Goal: Task Accomplishment & Management: Use online tool/utility

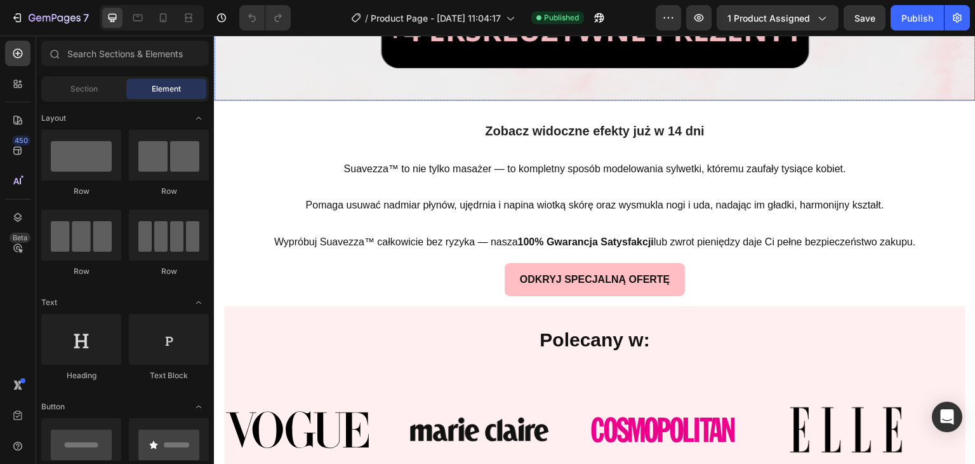
scroll to position [826, 0]
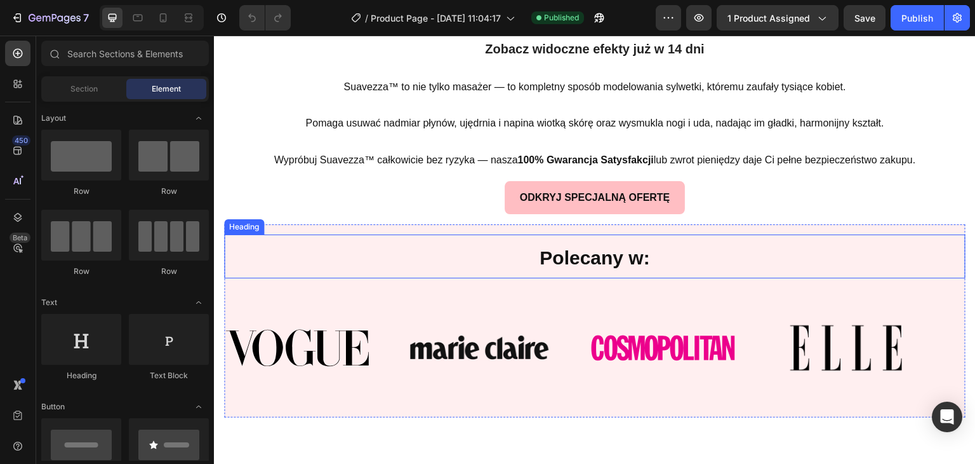
click at [409, 250] on h2 "Polecany w:" at bounding box center [595, 256] width 742 height 44
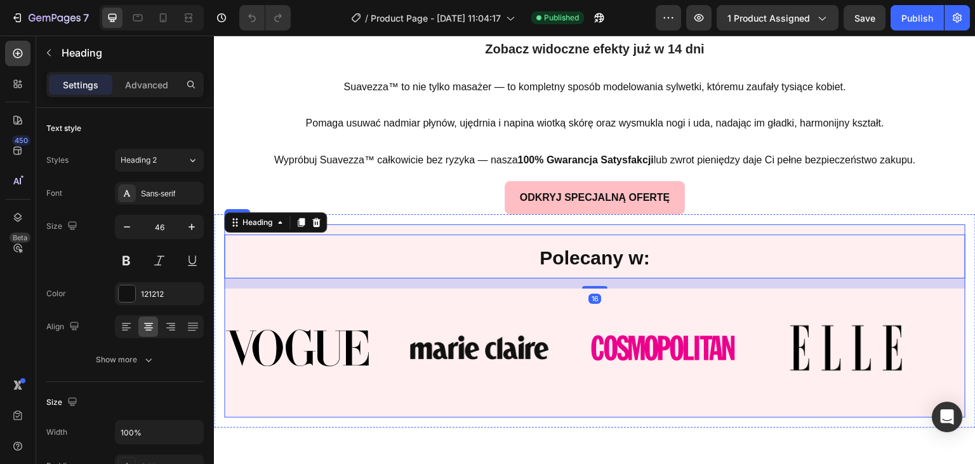
click at [361, 224] on div "Polecany w: Heading 16 Image Image Image Image Image Image Image Image Marquee …" at bounding box center [595, 320] width 742 height 192
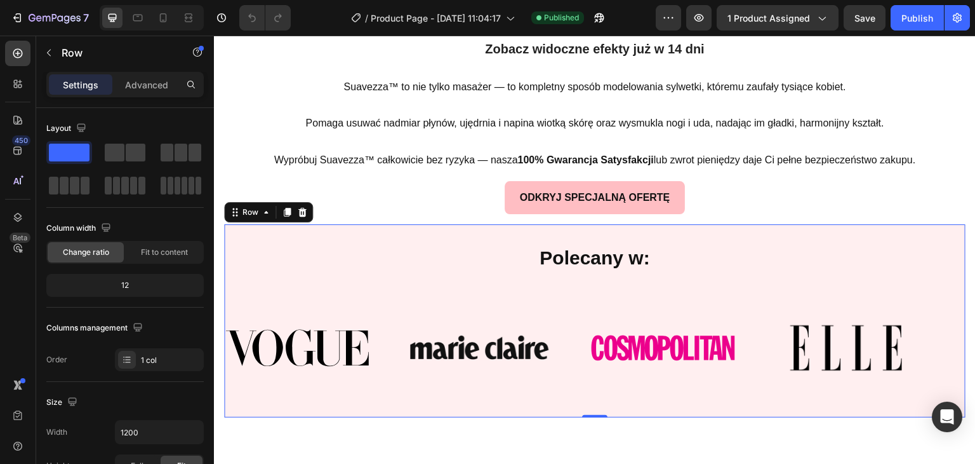
click at [352, 278] on div "Polecany w: Heading Image Image Image Image Image Image Image Image Marquee" at bounding box center [595, 320] width 742 height 172
click at [341, 308] on div "Image Image Image Image" at bounding box center [591, 347] width 732 height 97
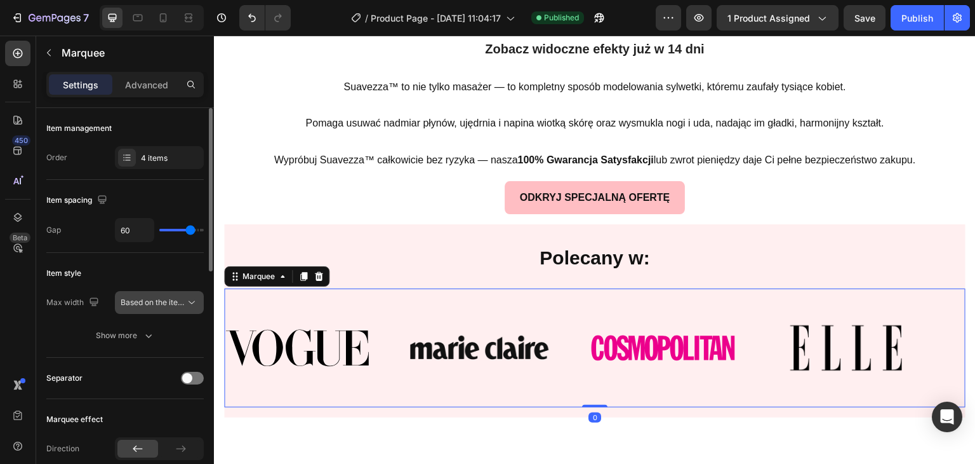
scroll to position [64, 0]
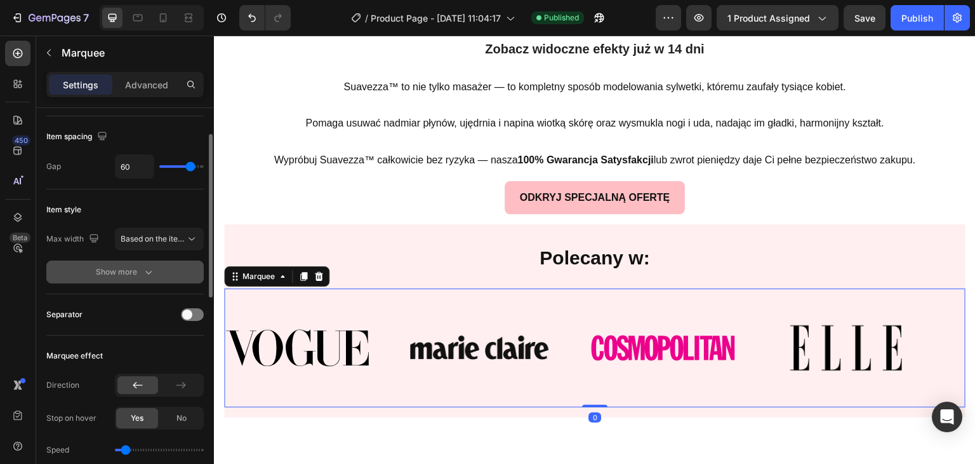
click at [152, 266] on icon "button" at bounding box center [148, 271] width 13 height 13
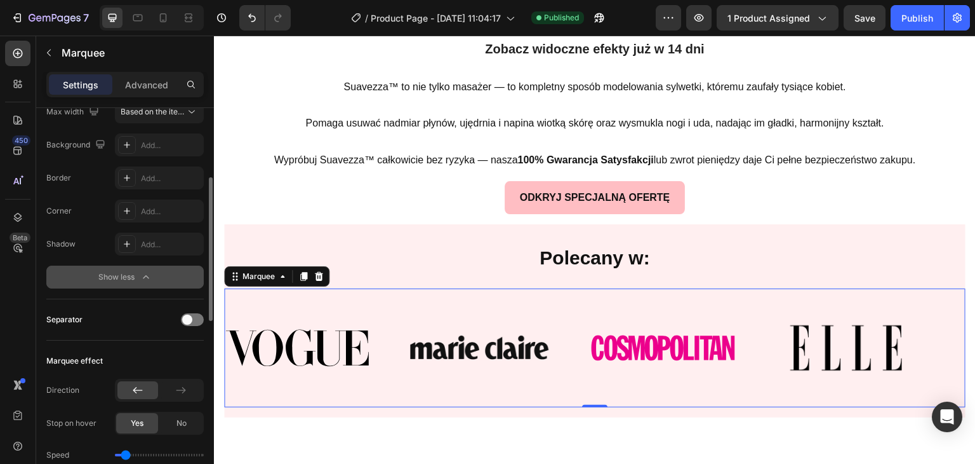
scroll to position [254, 0]
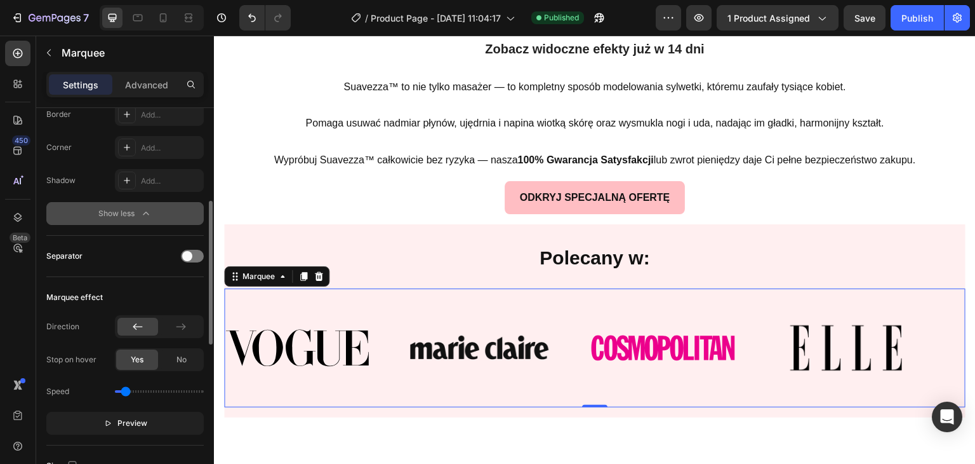
click at [165, 219] on button "Show less" at bounding box center [124, 213] width 157 height 23
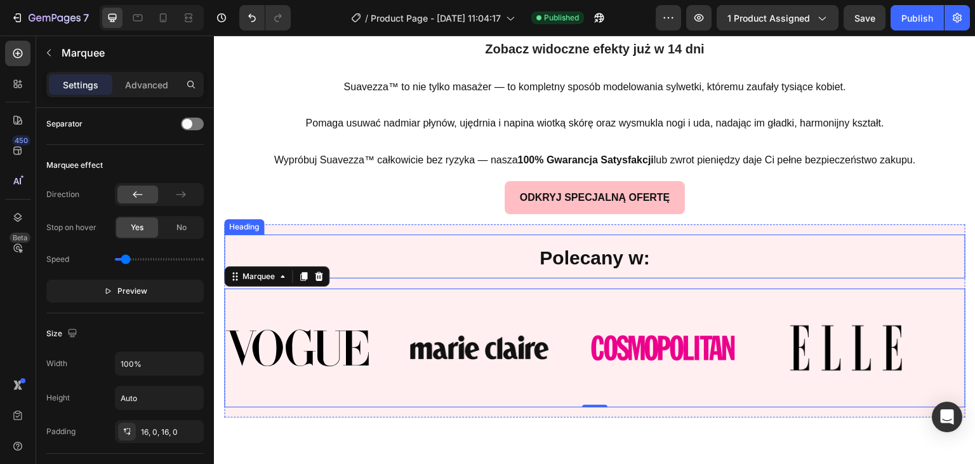
click at [338, 234] on h2 "Polecany w:" at bounding box center [595, 256] width 742 height 44
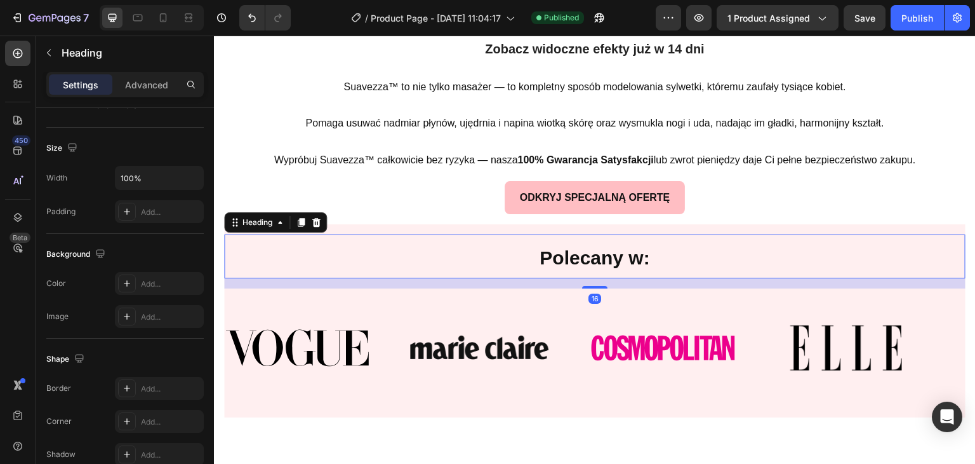
scroll to position [0, 0]
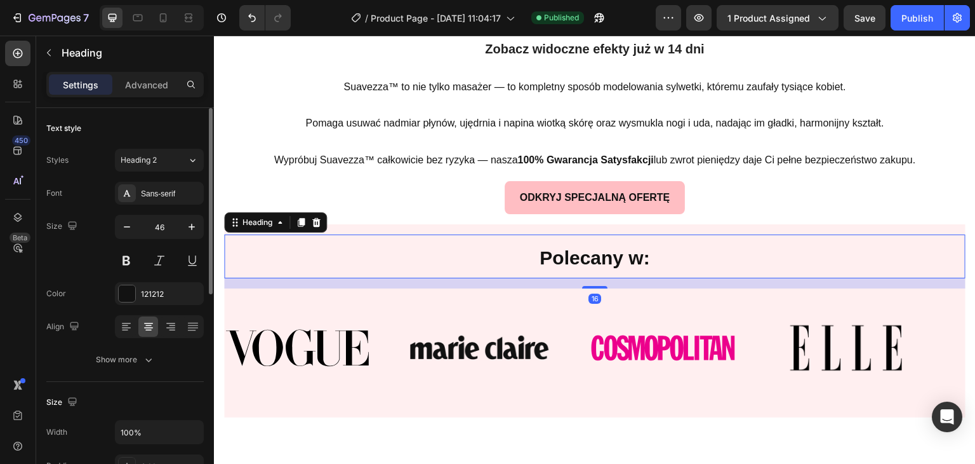
click at [316, 278] on div "16" at bounding box center [595, 283] width 742 height 10
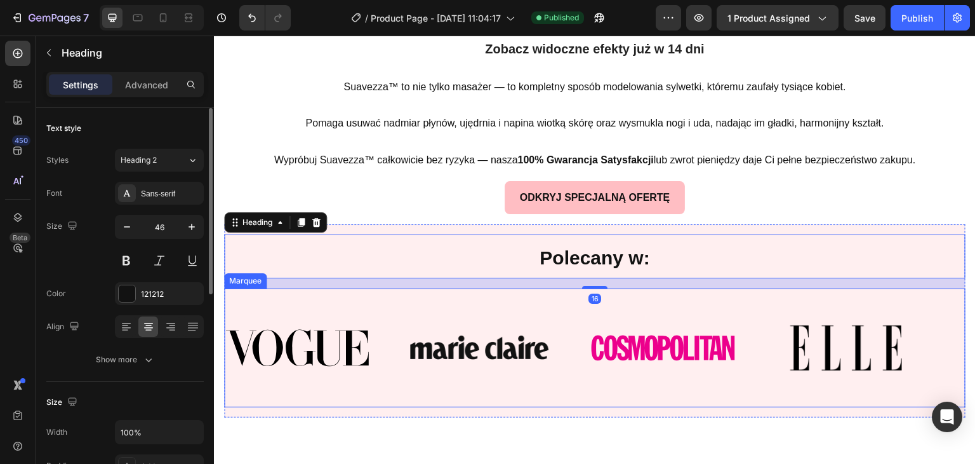
click at [311, 288] on div "Image Image Image Image Image Image Image Image Marquee" at bounding box center [595, 347] width 742 height 119
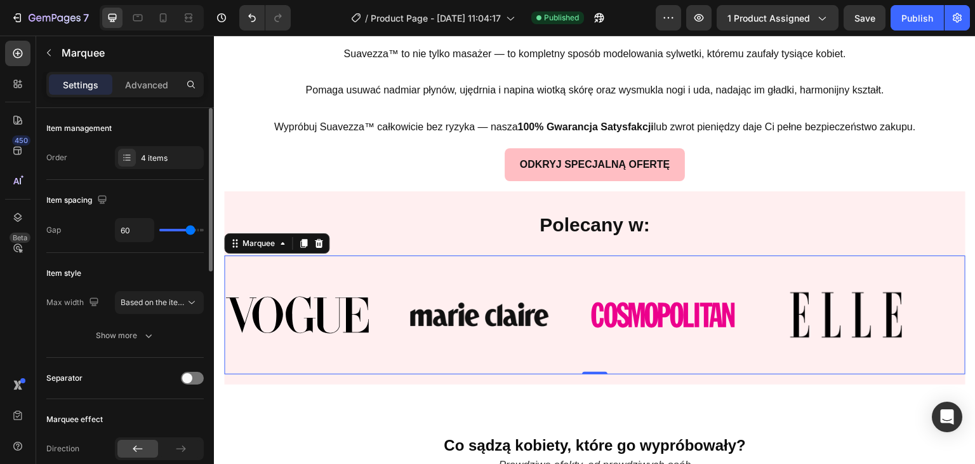
scroll to position [889, 0]
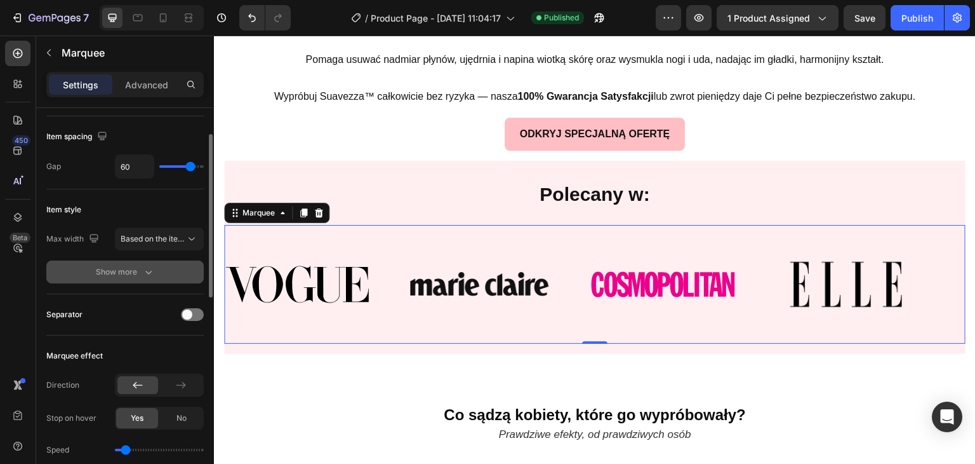
click at [137, 270] on div "Show more" at bounding box center [125, 271] width 59 height 13
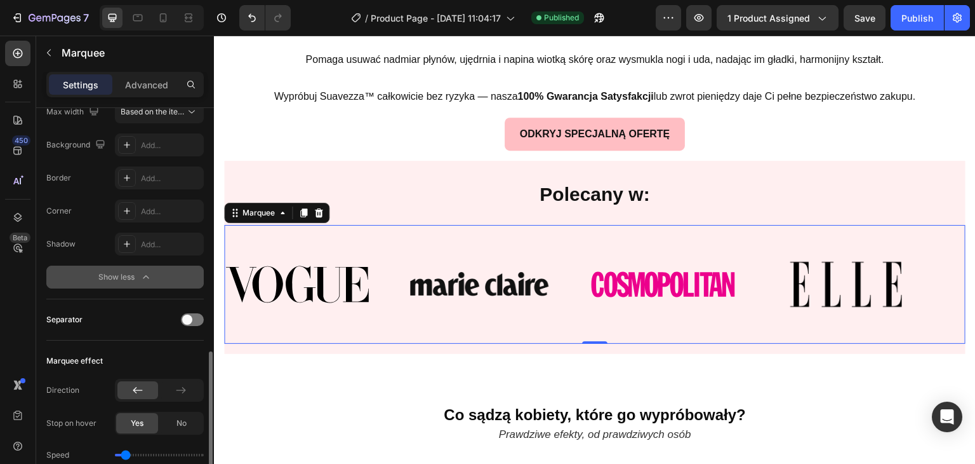
scroll to position [381, 0]
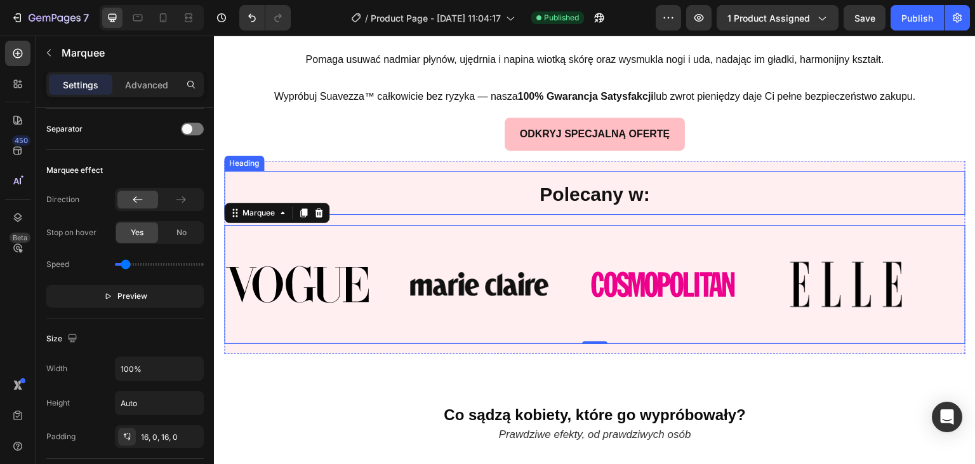
click at [274, 171] on h2 "Polecany w:" at bounding box center [595, 193] width 742 height 44
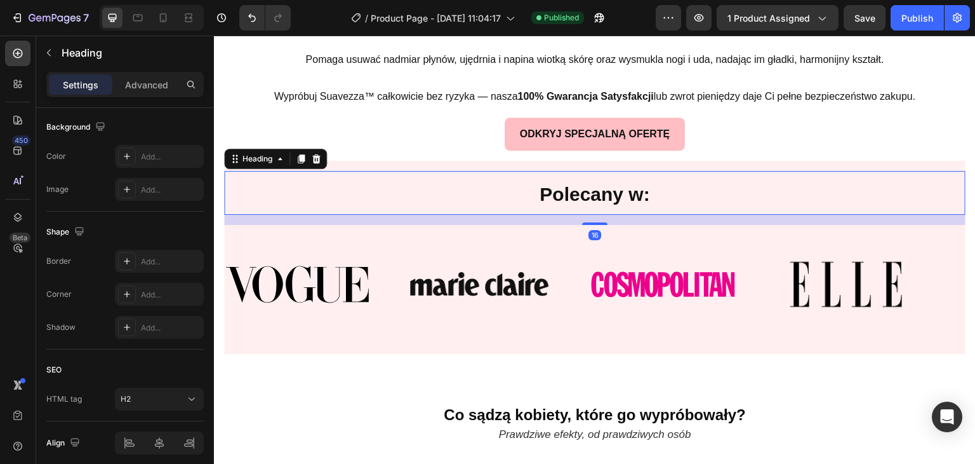
scroll to position [0, 0]
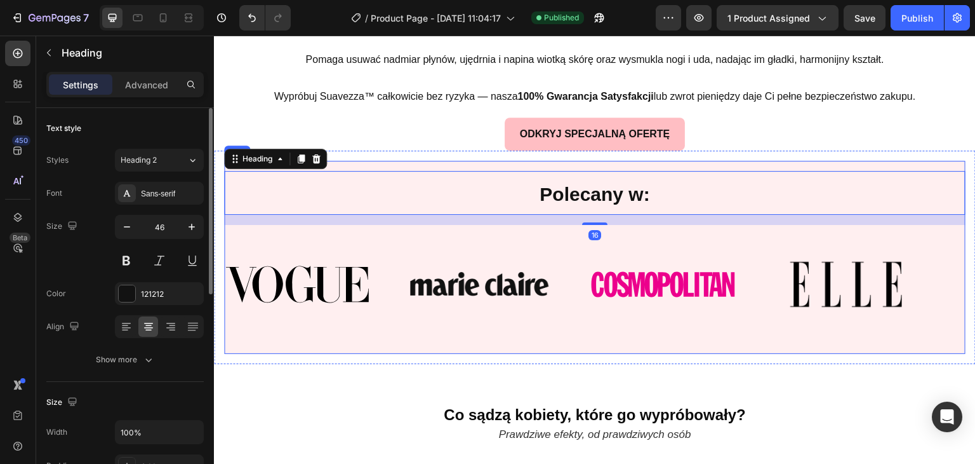
click at [337, 161] on div "Polecany w: Heading 16 Image Image Image Image Image Image Image Image Marquee …" at bounding box center [595, 257] width 742 height 192
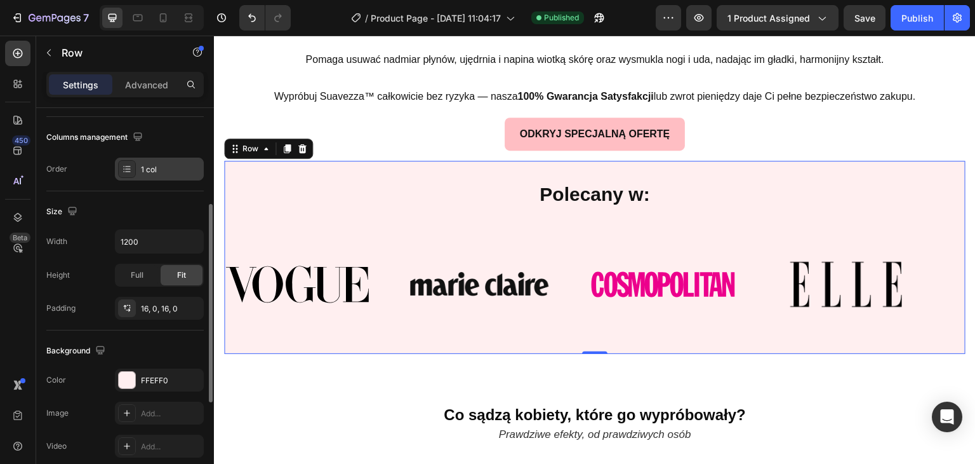
scroll to position [318, 0]
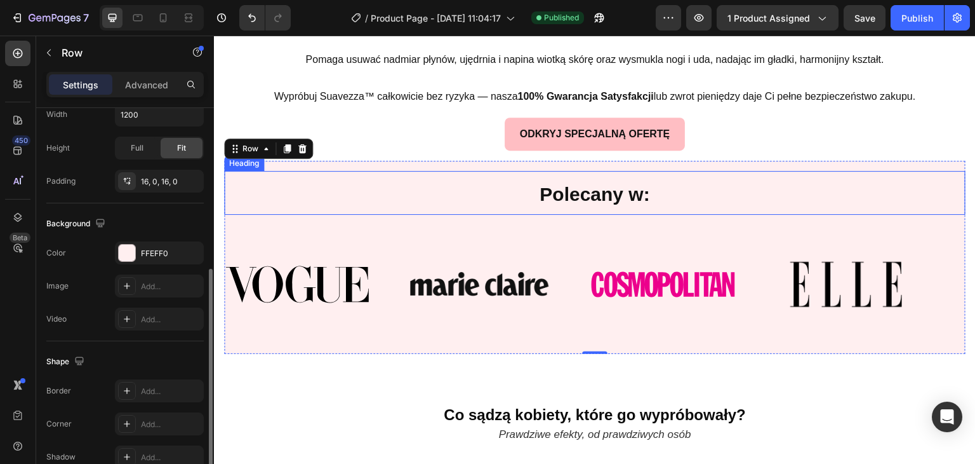
click at [288, 171] on h2 "Polecany w:" at bounding box center [595, 193] width 742 height 44
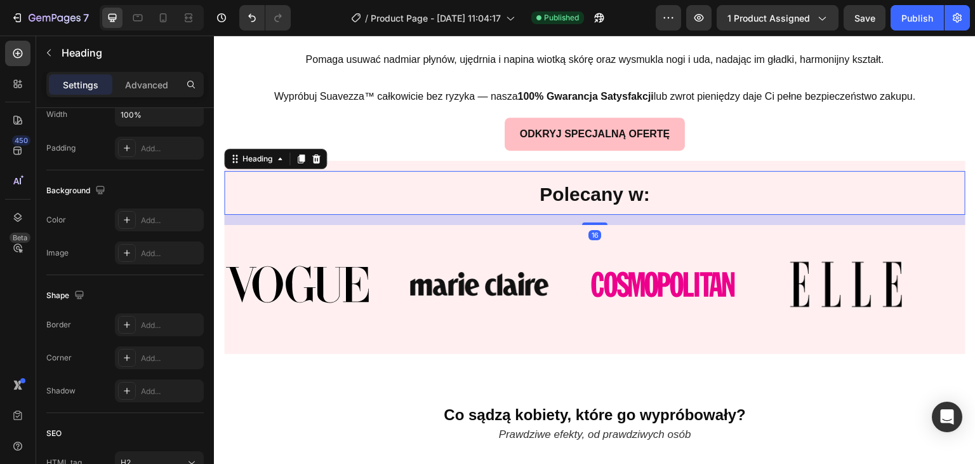
scroll to position [0, 0]
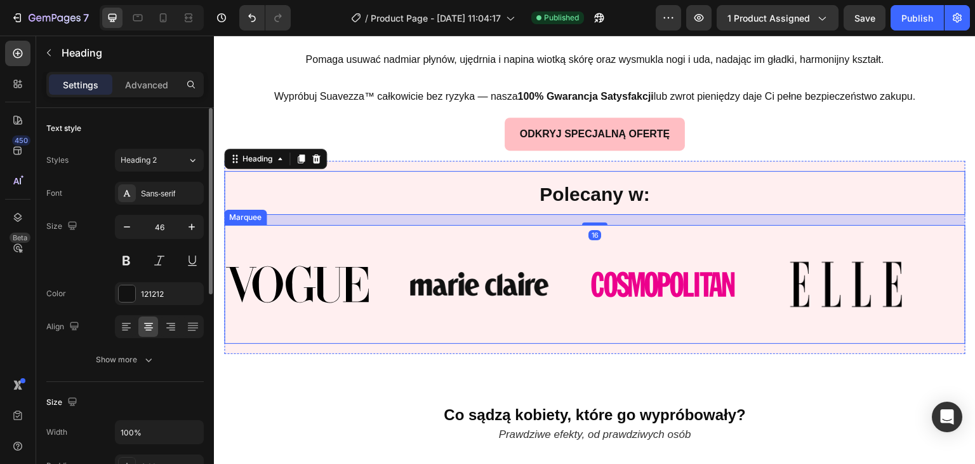
click at [293, 236] on div "Image Image Image Image" at bounding box center [591, 284] width 732 height 97
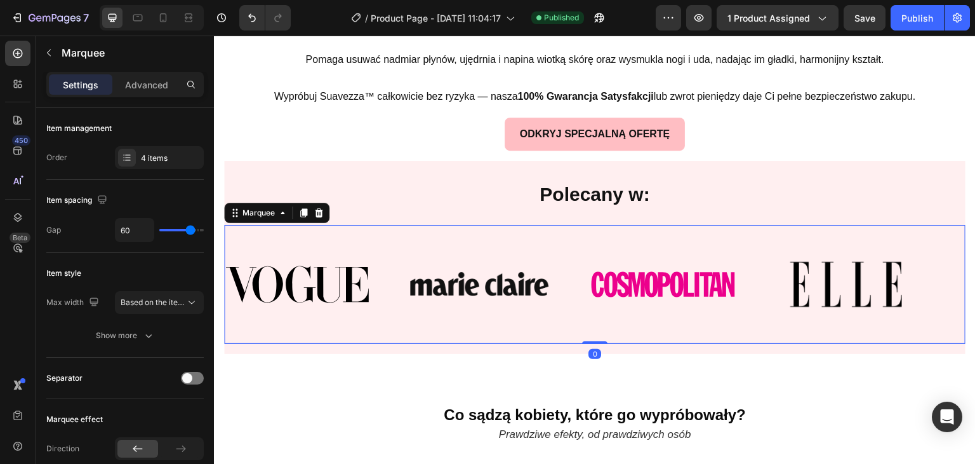
click at [404, 271] on div "Image" at bounding box center [316, 283] width 183 height 53
click at [443, 275] on div "Image" at bounding box center [480, 283] width 145 height 39
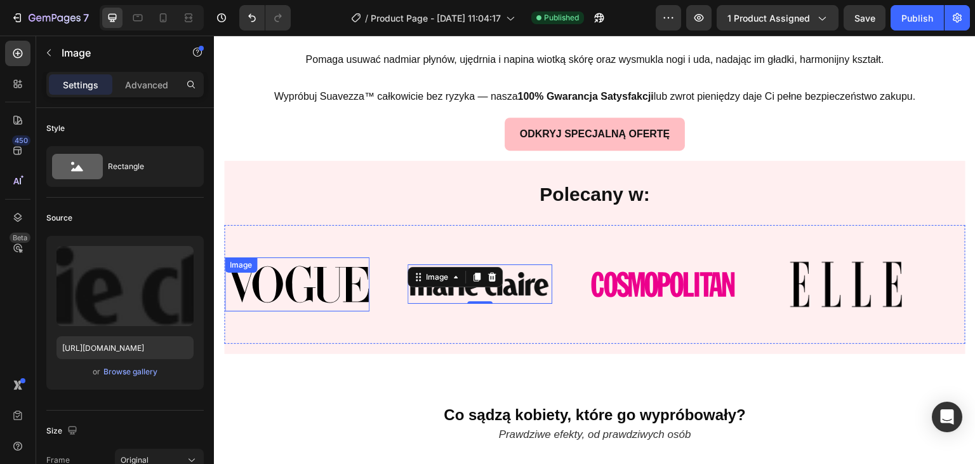
click at [355, 273] on img at bounding box center [297, 284] width 145 height 38
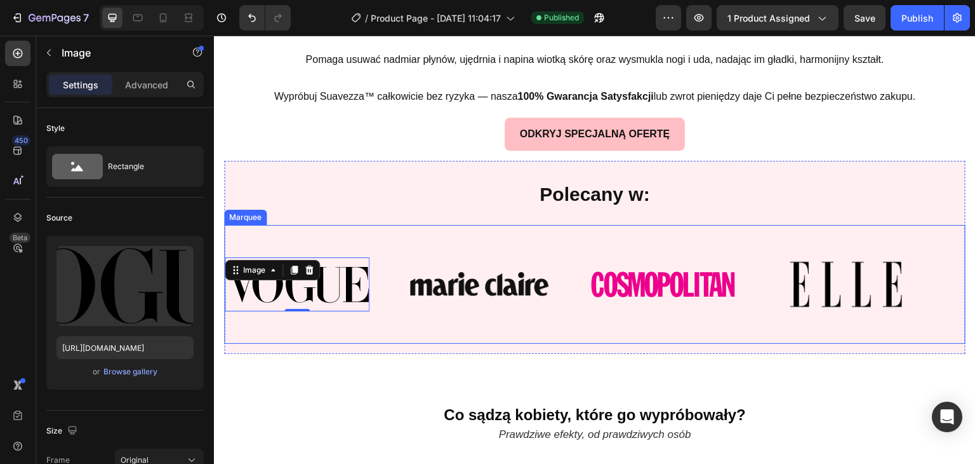
click at [379, 236] on div "Image 0 Image Image Image" at bounding box center [591, 284] width 732 height 97
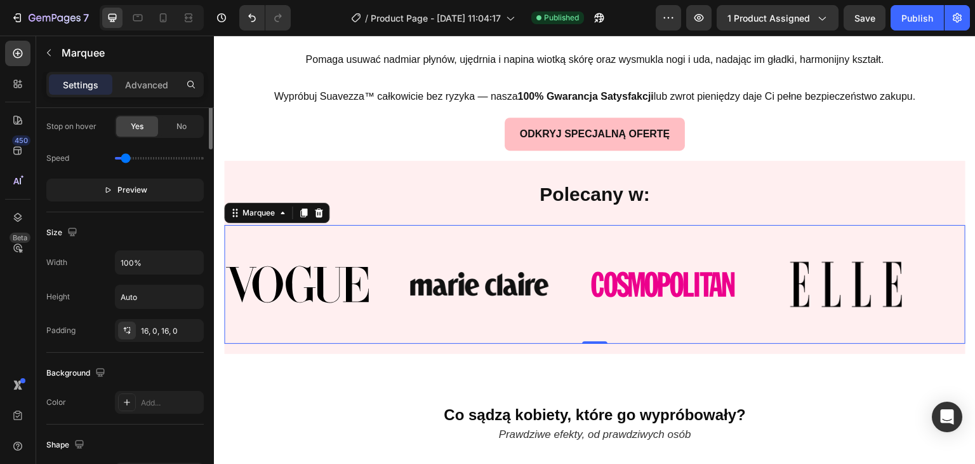
scroll to position [164, 0]
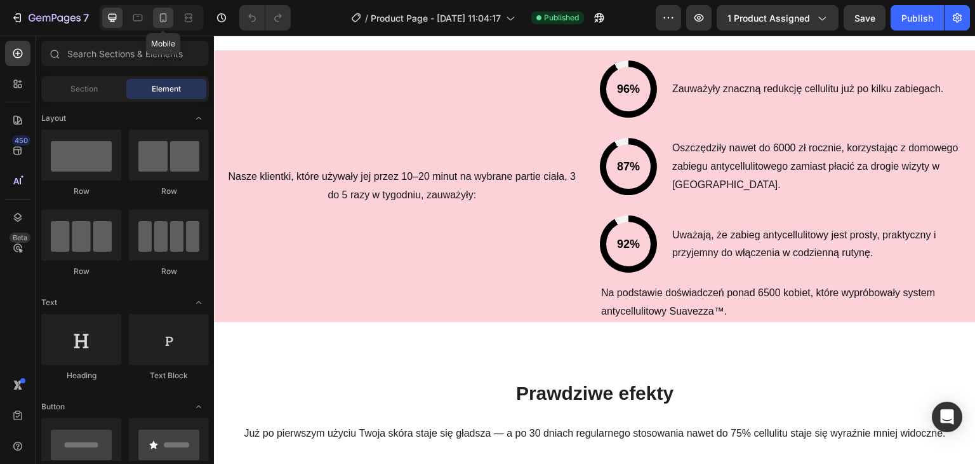
click at [168, 21] on icon at bounding box center [163, 17] width 13 height 13
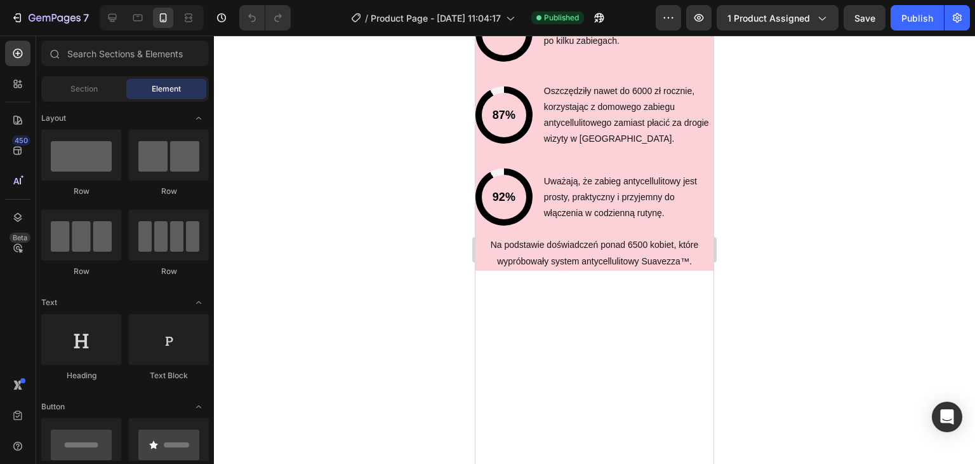
scroll to position [4095, 0]
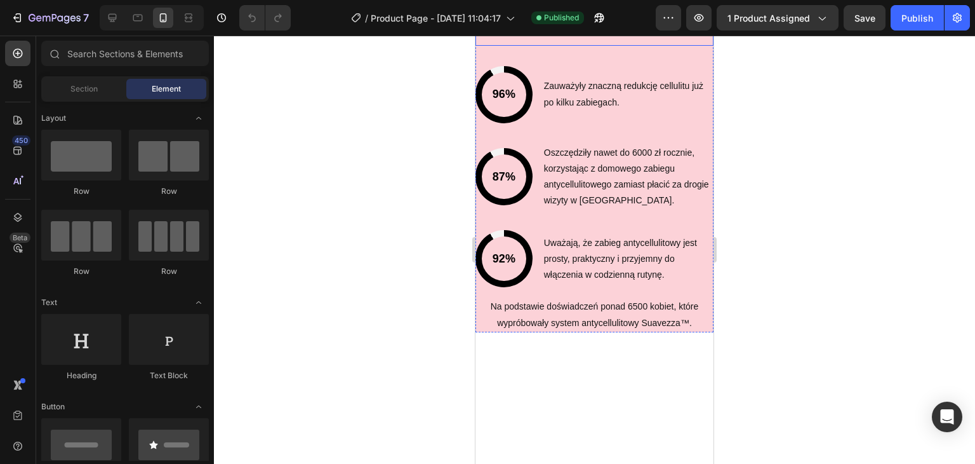
click at [480, 45] on div "Nasze klientki, które używały jej przez 10–20 minut na wybrane partie ciała, 3 …" at bounding box center [595, 6] width 238 height 77
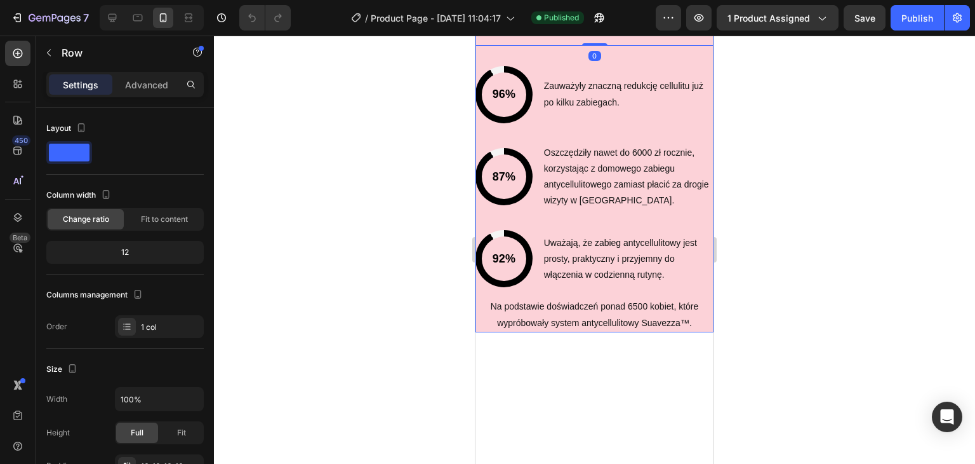
click at [490, 293] on div "96% Custom Code Row Zauważyły znaczną redukcję cellulitu już po kilku zabiegach…" at bounding box center [595, 194] width 238 height 276
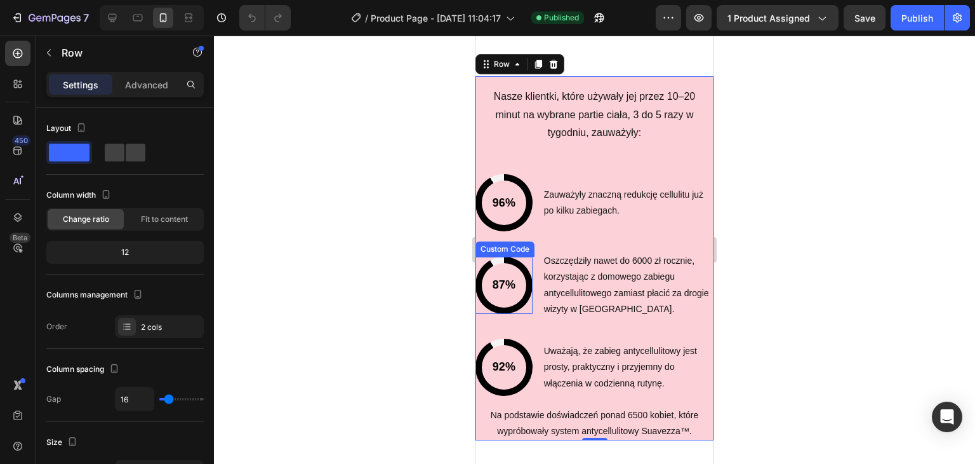
scroll to position [4349, 0]
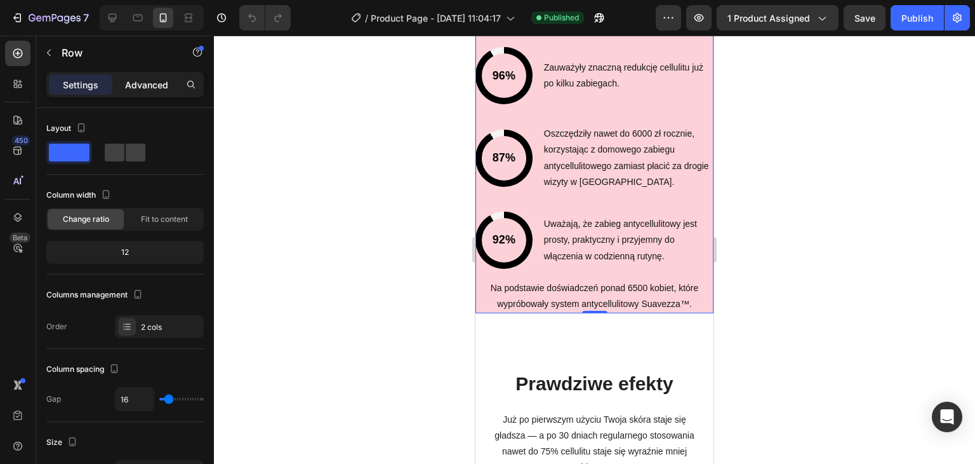
click at [147, 92] on div "Advanced" at bounding box center [147, 84] width 64 height 20
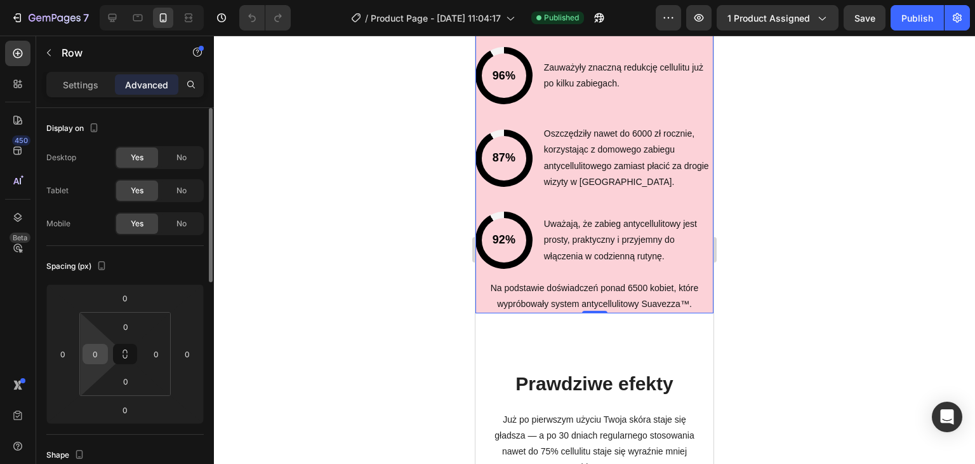
click at [98, 364] on div "0 0 0 0" at bounding box center [124, 354] width 91 height 84
click at [104, 359] on div "0" at bounding box center [95, 354] width 25 height 20
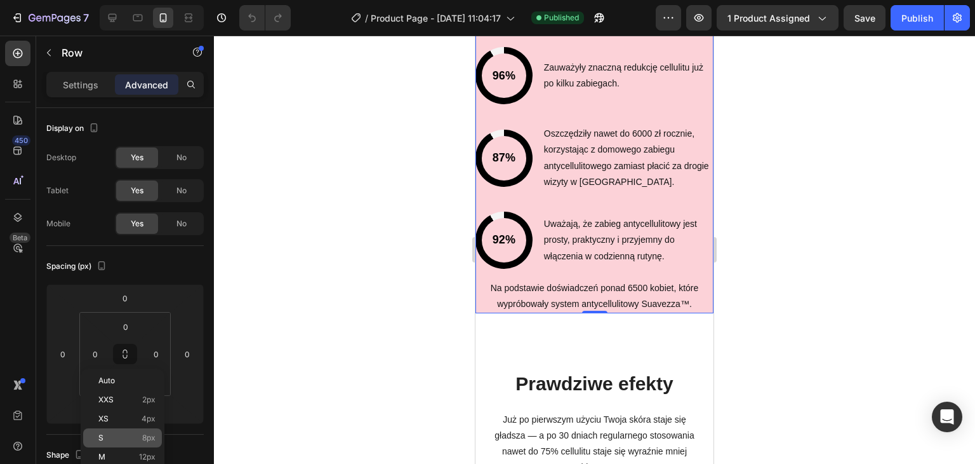
click at [130, 438] on p "S 8px" at bounding box center [126, 437] width 57 height 9
type input "8"
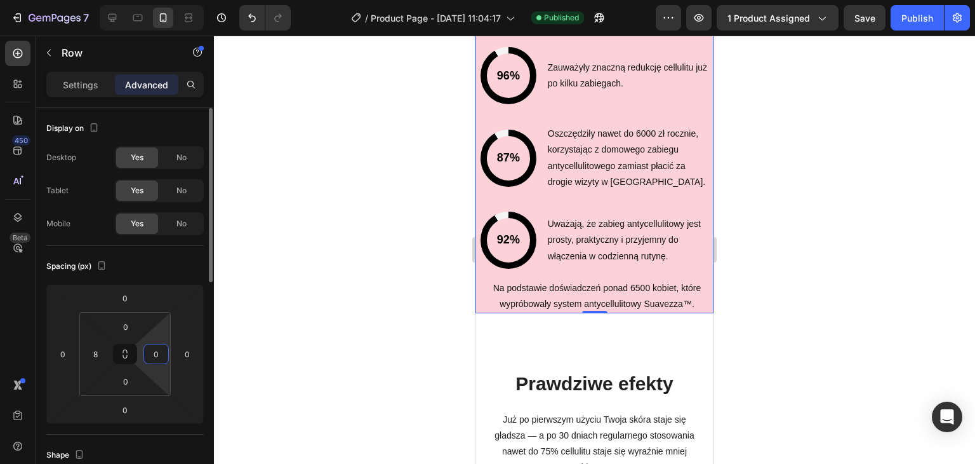
click at [149, 352] on input "0" at bounding box center [156, 353] width 19 height 19
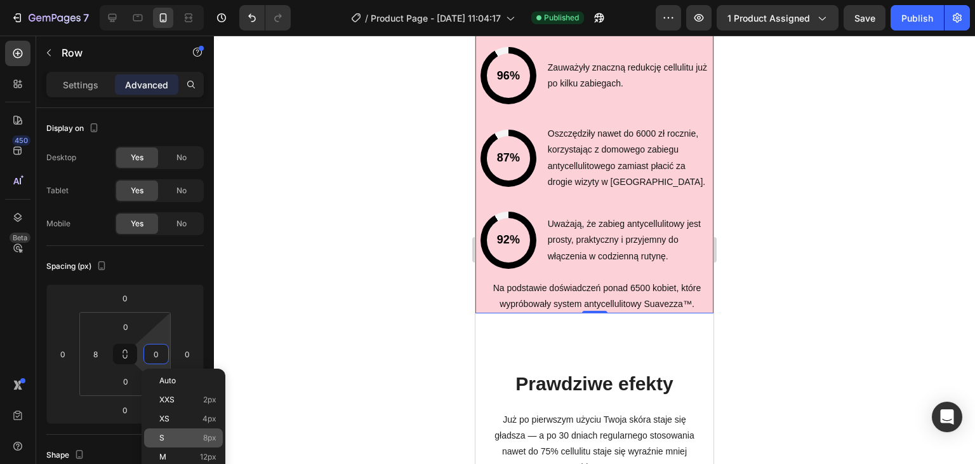
click at [182, 437] on p "S 8px" at bounding box center [187, 437] width 57 height 9
type input "8"
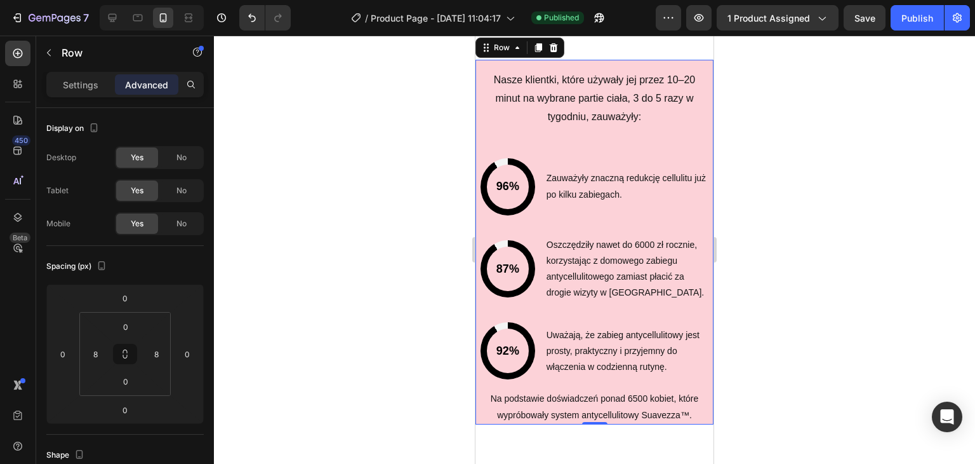
scroll to position [4539, 0]
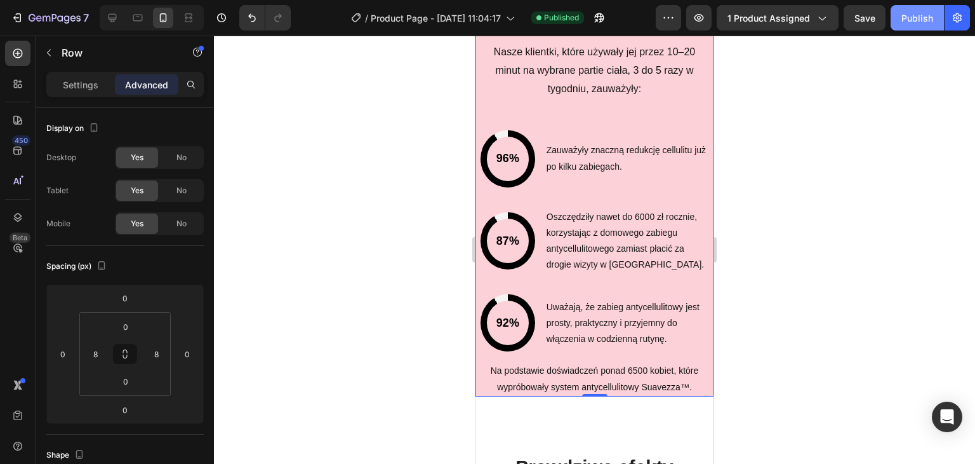
click at [907, 25] on button "Publish" at bounding box center [917, 17] width 53 height 25
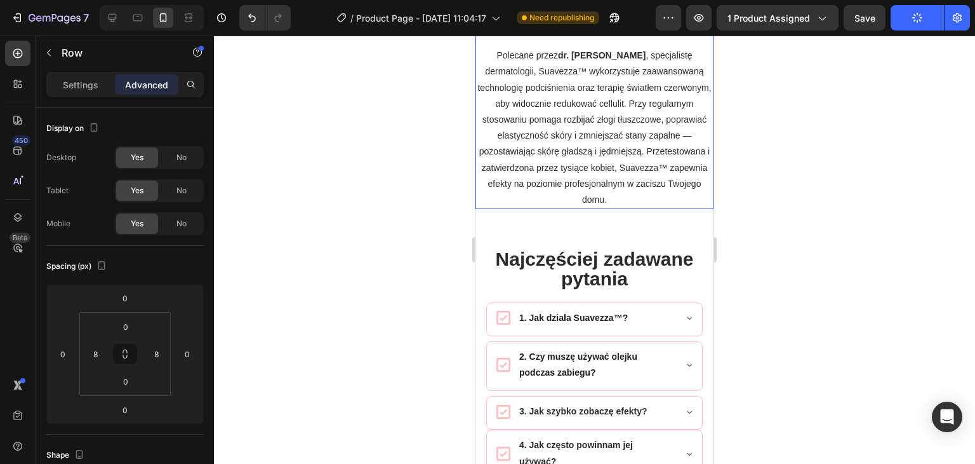
scroll to position [6787, 0]
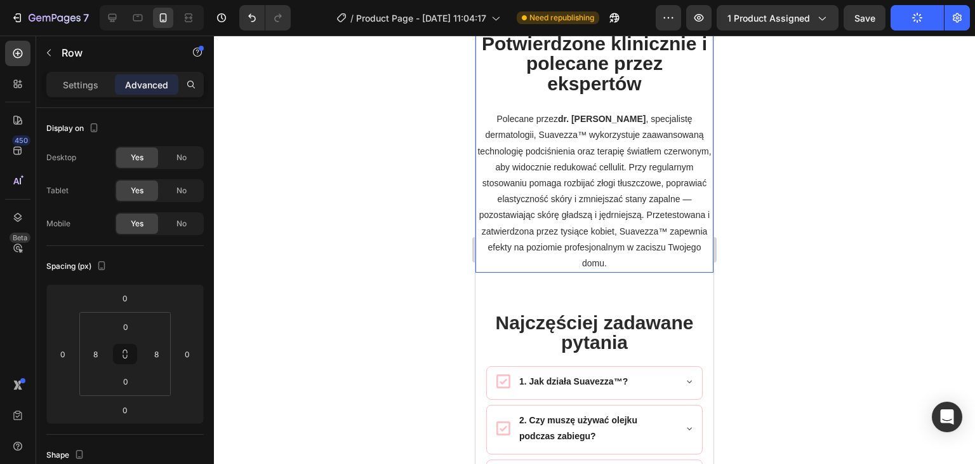
click at [631, 93] on strong "Potwierdzone klinicznie i polecane przez ekspertów" at bounding box center [594, 63] width 225 height 60
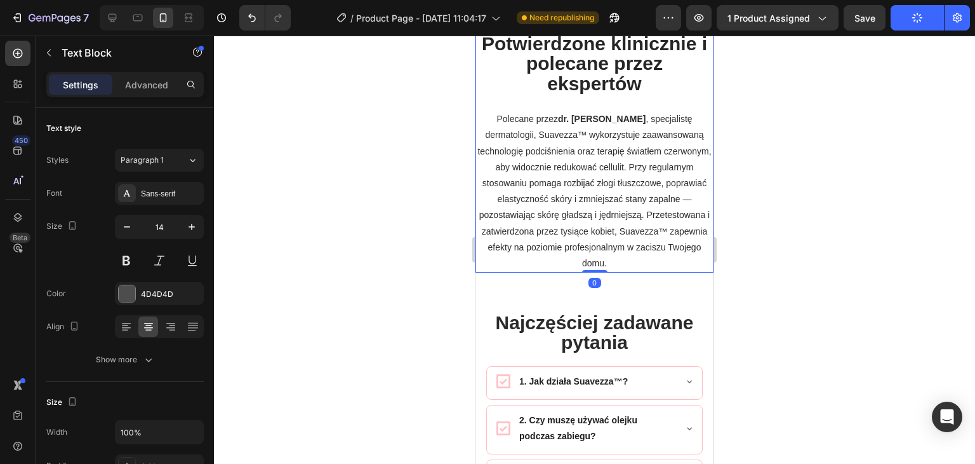
click at [158, 97] on div "Settings Advanced" at bounding box center [125, 90] width 178 height 36
click at [157, 91] on div "Advanced" at bounding box center [147, 84] width 64 height 20
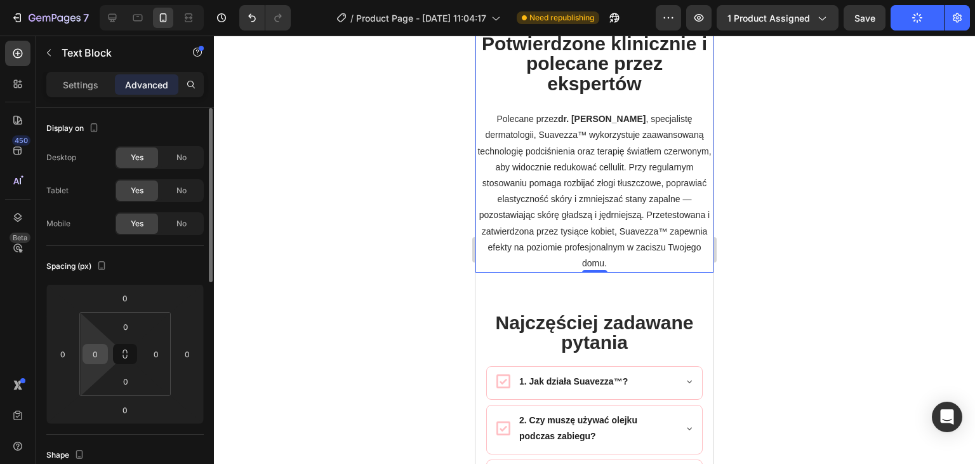
click at [95, 354] on input "0" at bounding box center [95, 353] width 19 height 19
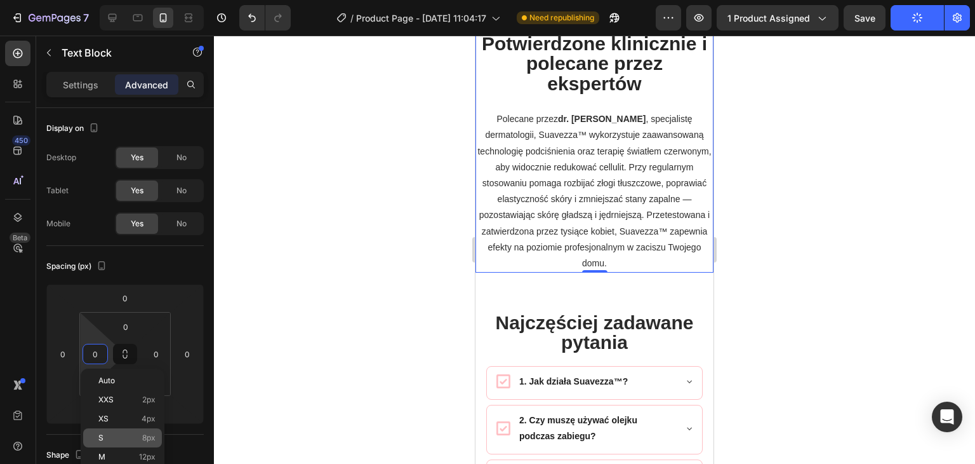
click at [116, 446] on div "S 8px" at bounding box center [122, 437] width 79 height 19
type input "8"
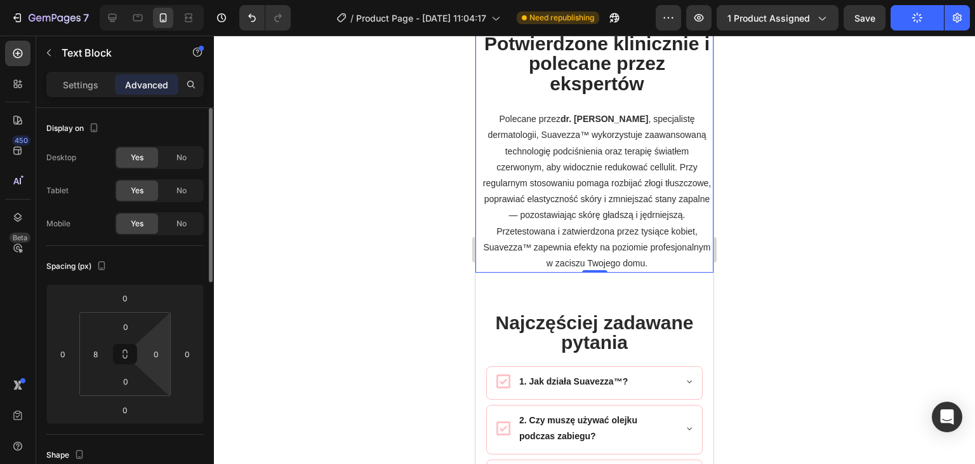
click at [151, 0] on html "7 / Product Page - Aug 19, 11:04:17 Need republishing Preview 1 product assigne…" at bounding box center [487, 0] width 975 height 0
click at [161, 353] on input "0" at bounding box center [156, 353] width 19 height 19
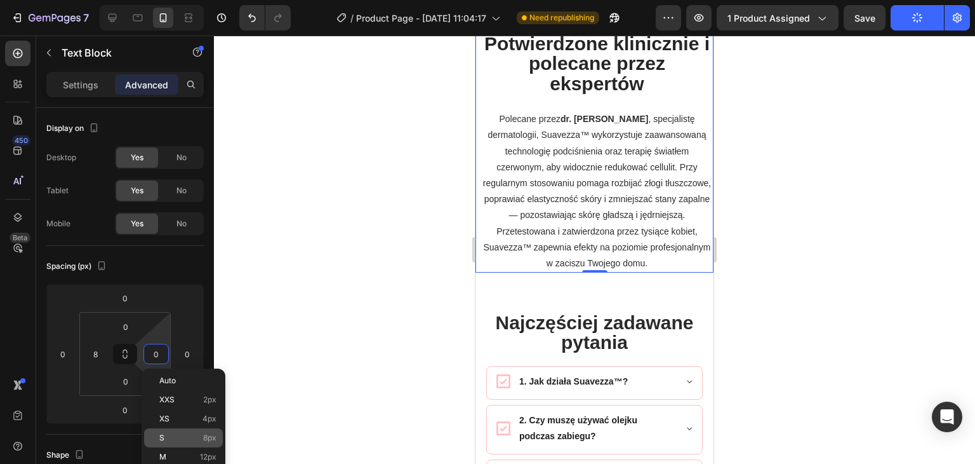
click at [173, 433] on p "S 8px" at bounding box center [187, 437] width 57 height 9
type input "8"
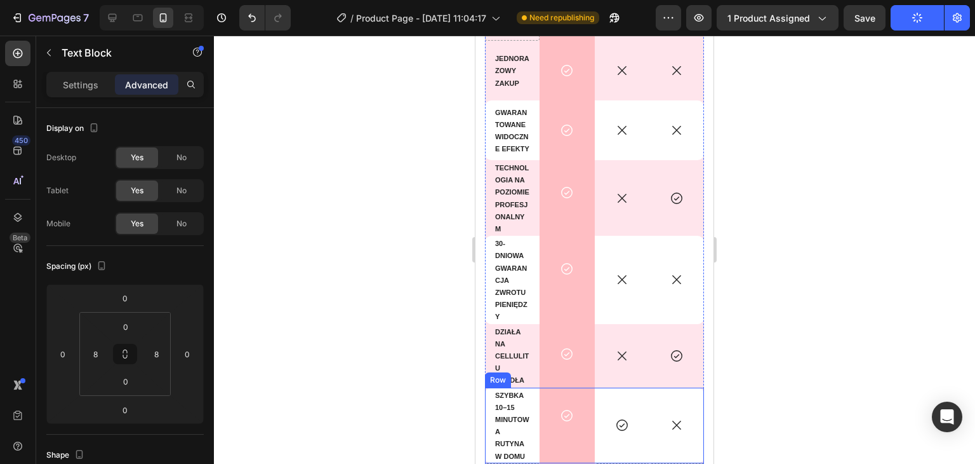
scroll to position [5898, 0]
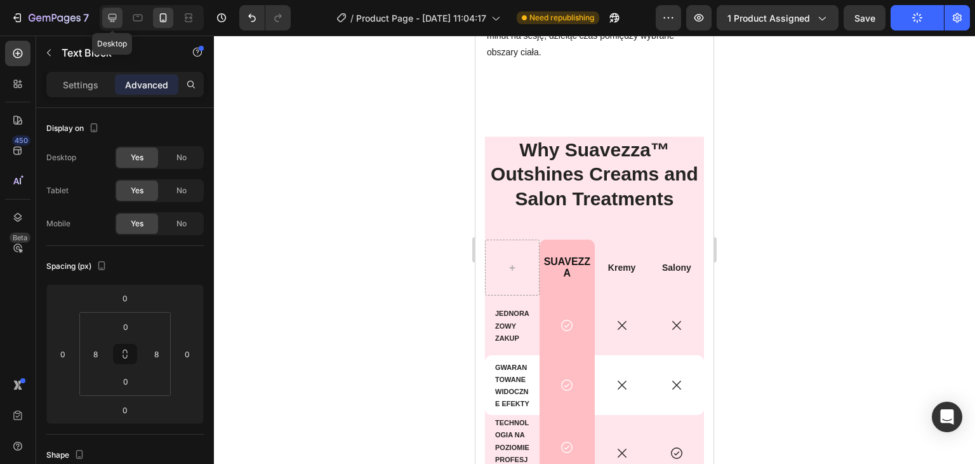
click at [116, 15] on icon at bounding box center [113, 18] width 8 height 8
type input "0"
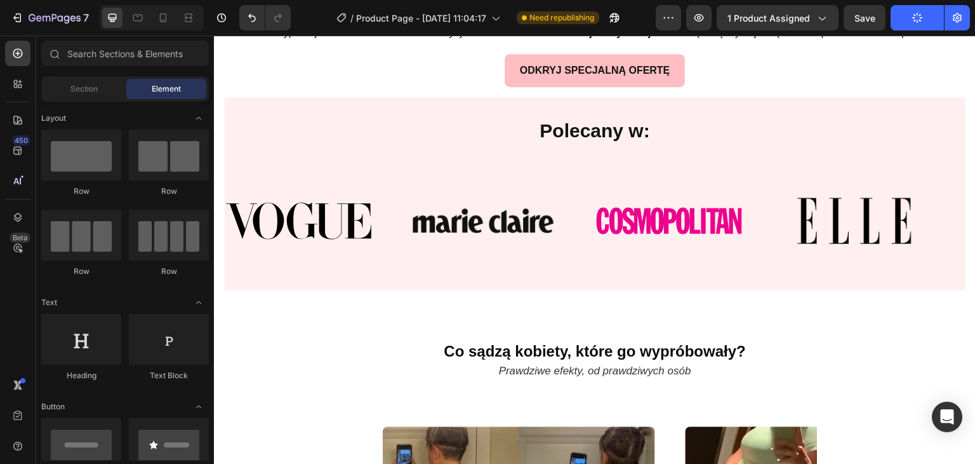
scroll to position [886, 0]
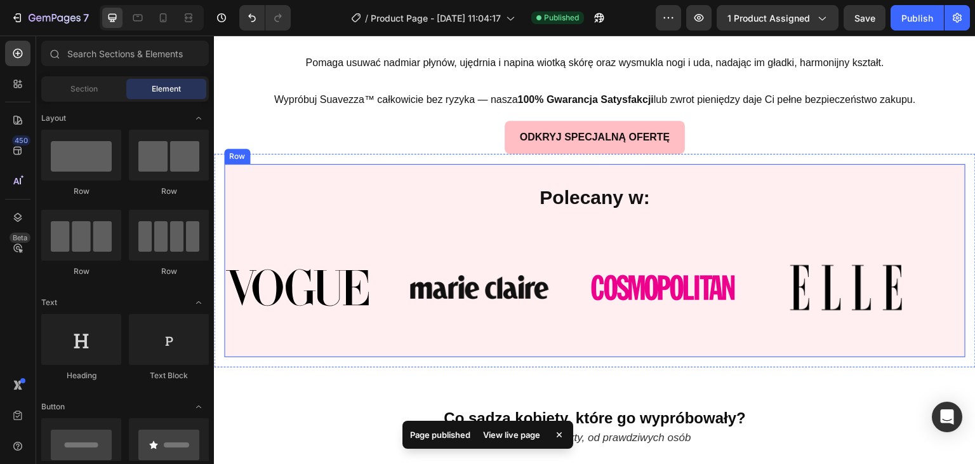
click at [335, 217] on div "Polecany w: Heading Image Image Image Image Image Image Image Image Marquee" at bounding box center [595, 260] width 742 height 172
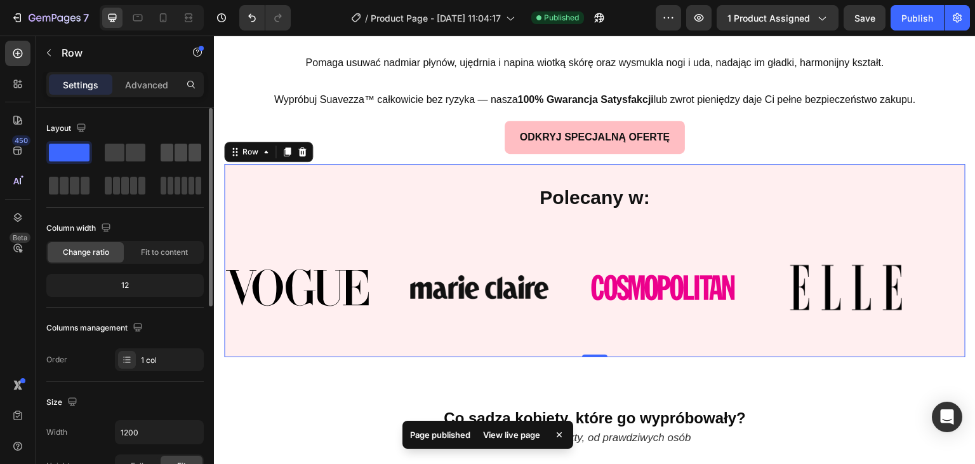
scroll to position [64, 0]
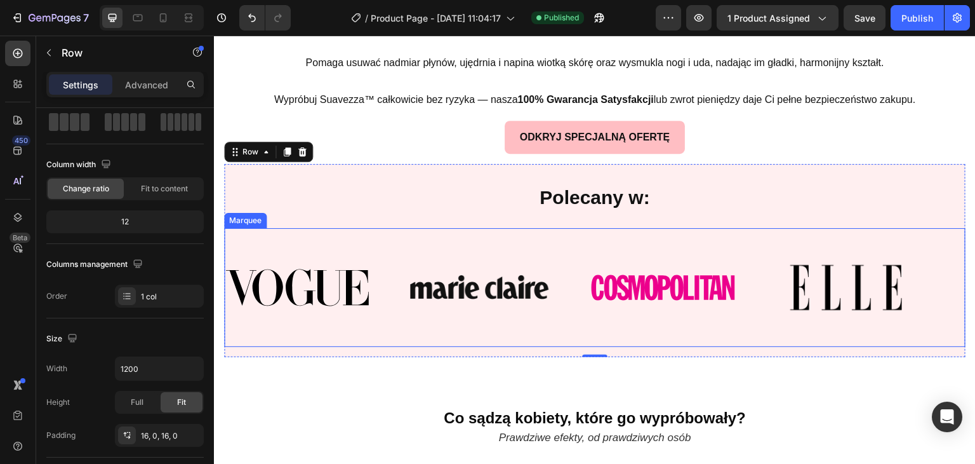
click at [264, 239] on div "Image Image Image Image" at bounding box center [591, 287] width 732 height 97
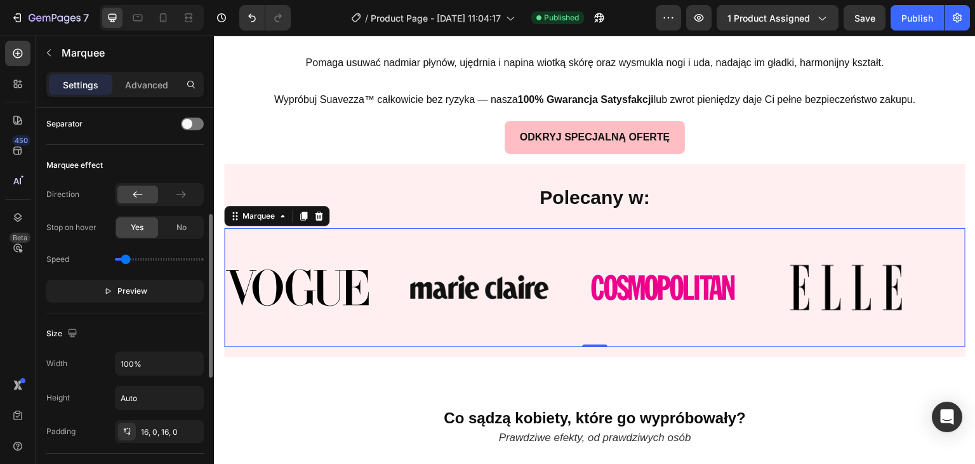
scroll to position [318, 0]
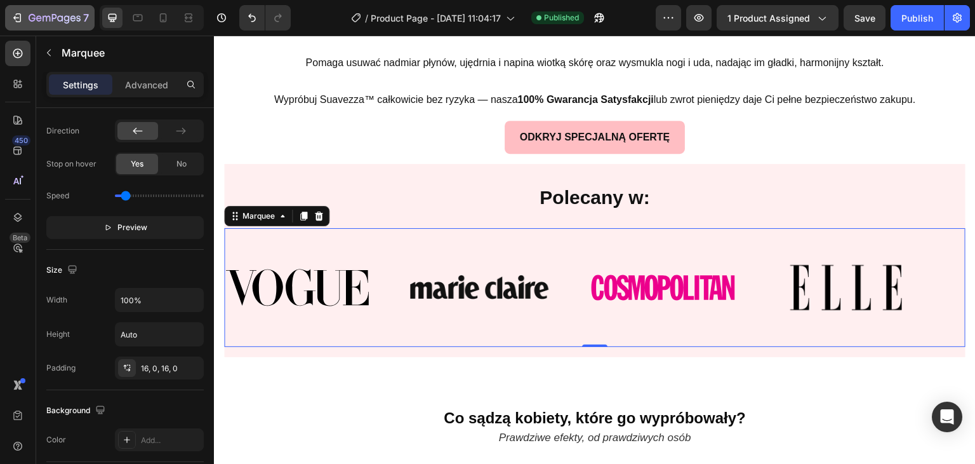
click at [36, 15] on icon "button" at bounding box center [55, 18] width 52 height 11
